Goal: Task Accomplishment & Management: Check status

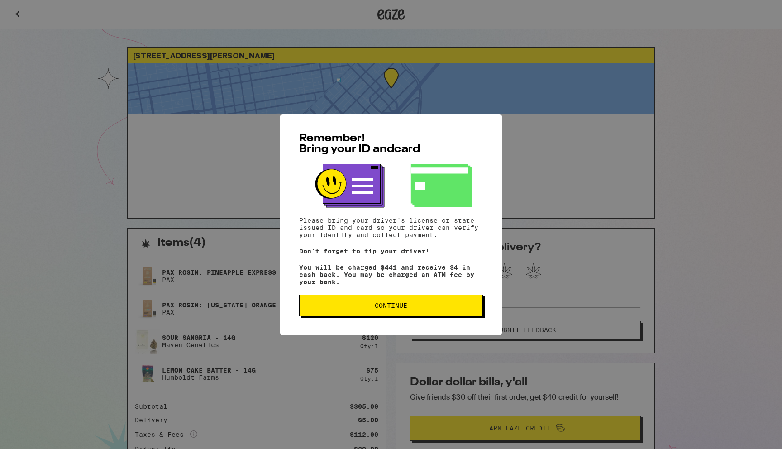
click at [373, 314] on button "Continue" at bounding box center [391, 306] width 184 height 22
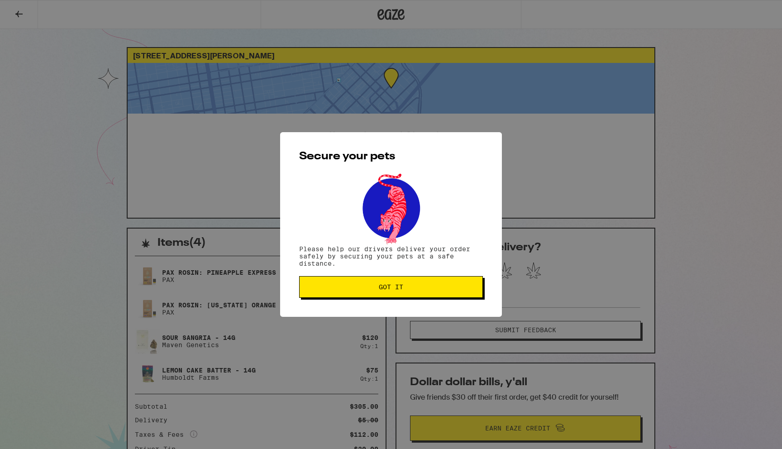
click at [380, 290] on span "Got it" at bounding box center [391, 287] width 24 height 6
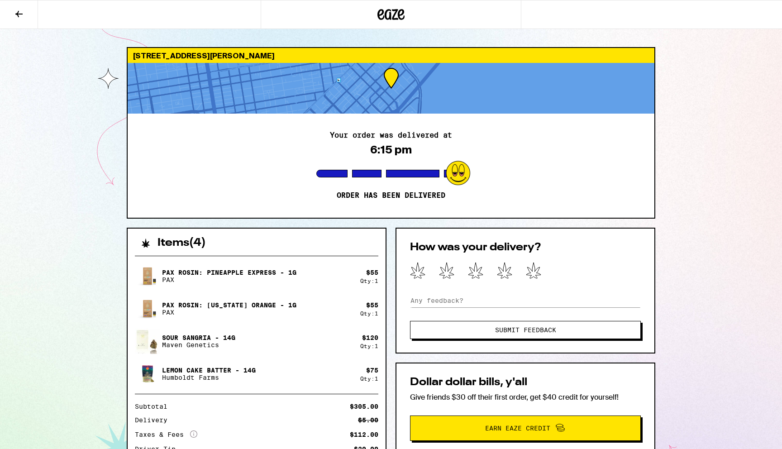
click at [15, 10] on icon at bounding box center [19, 14] width 11 height 11
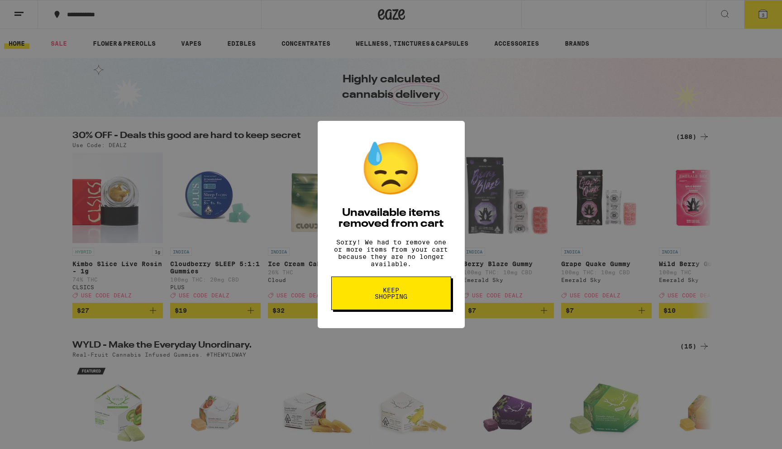
click at [385, 308] on button "Keep Shopping" at bounding box center [391, 293] width 120 height 33
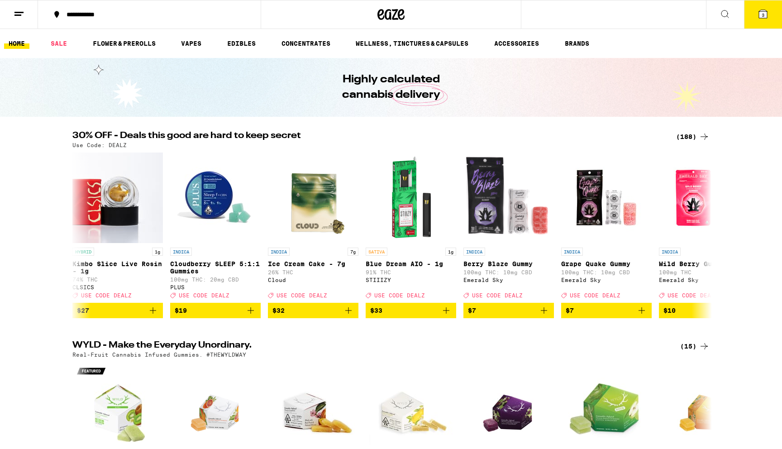
click at [19, 12] on line at bounding box center [18, 12] width 9 height 0
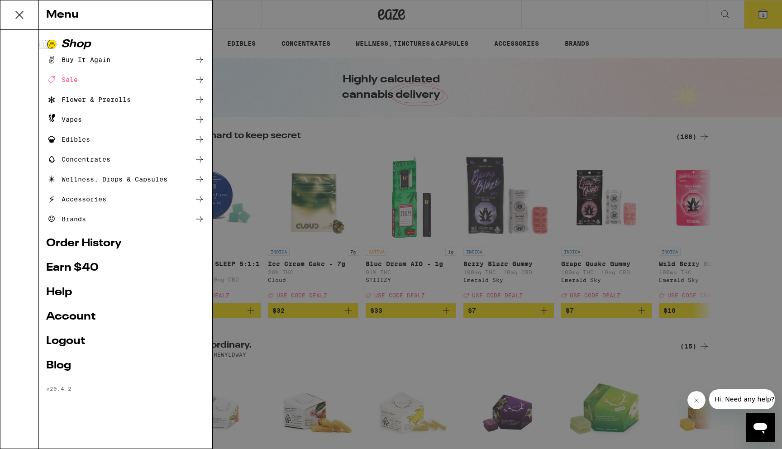
click at [71, 240] on link "Order History" at bounding box center [125, 243] width 159 height 11
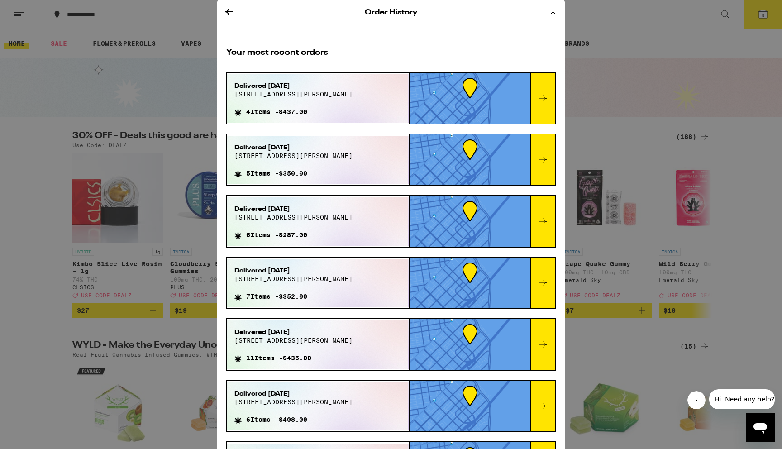
click at [226, 12] on icon at bounding box center [229, 11] width 11 height 11
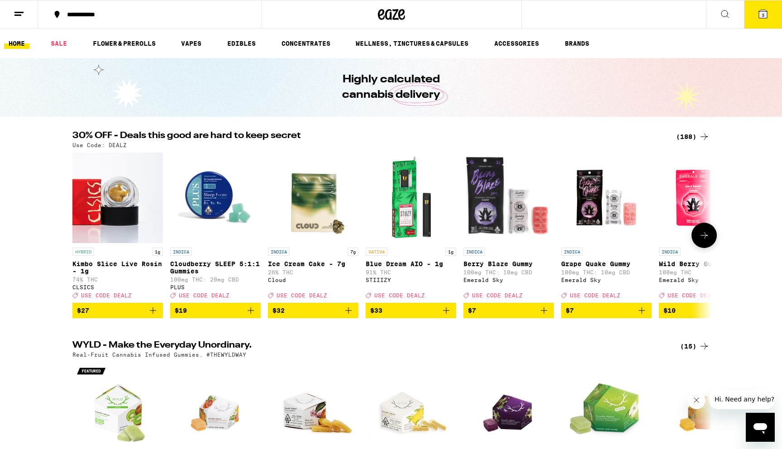
scroll to position [1, 0]
